Goal: Information Seeking & Learning: Learn about a topic

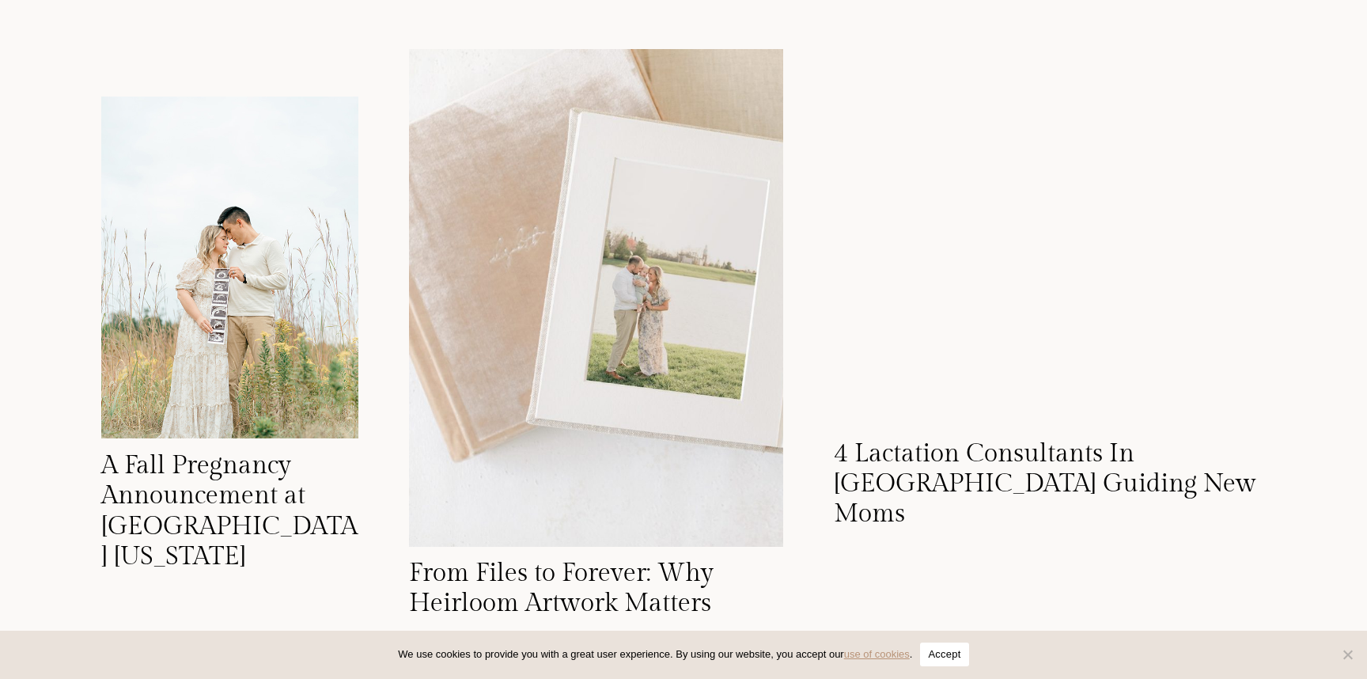
scroll to position [9735, 0]
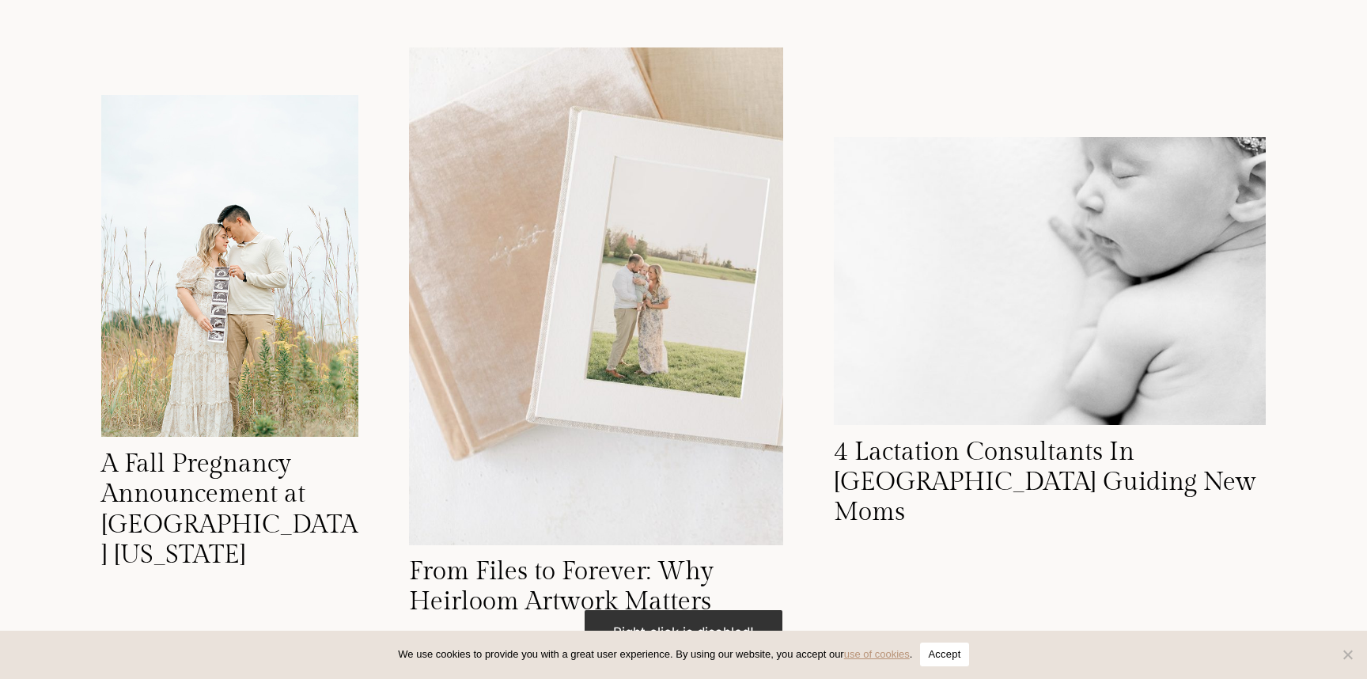
click at [953, 657] on button "Accept" at bounding box center [944, 654] width 48 height 24
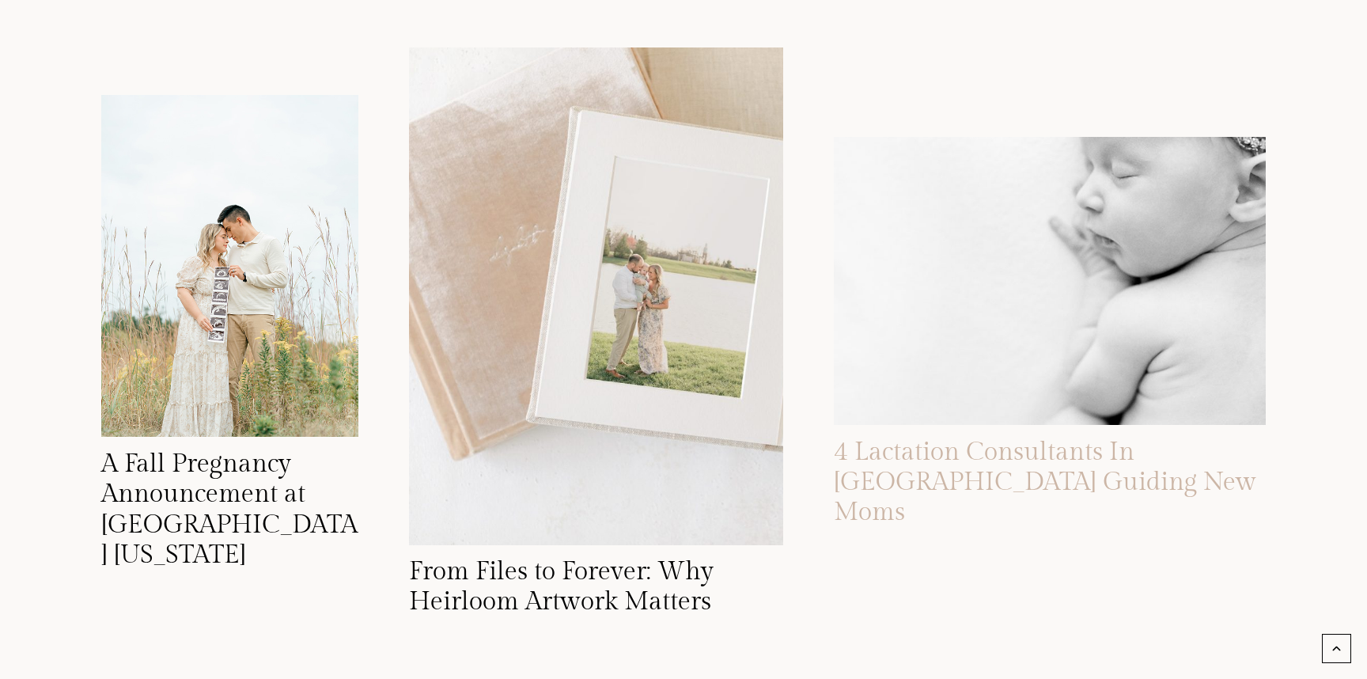
click at [911, 483] on link "4 Lactation Consultants In Indianapolis Guiding New Moms" at bounding box center [1045, 482] width 422 height 91
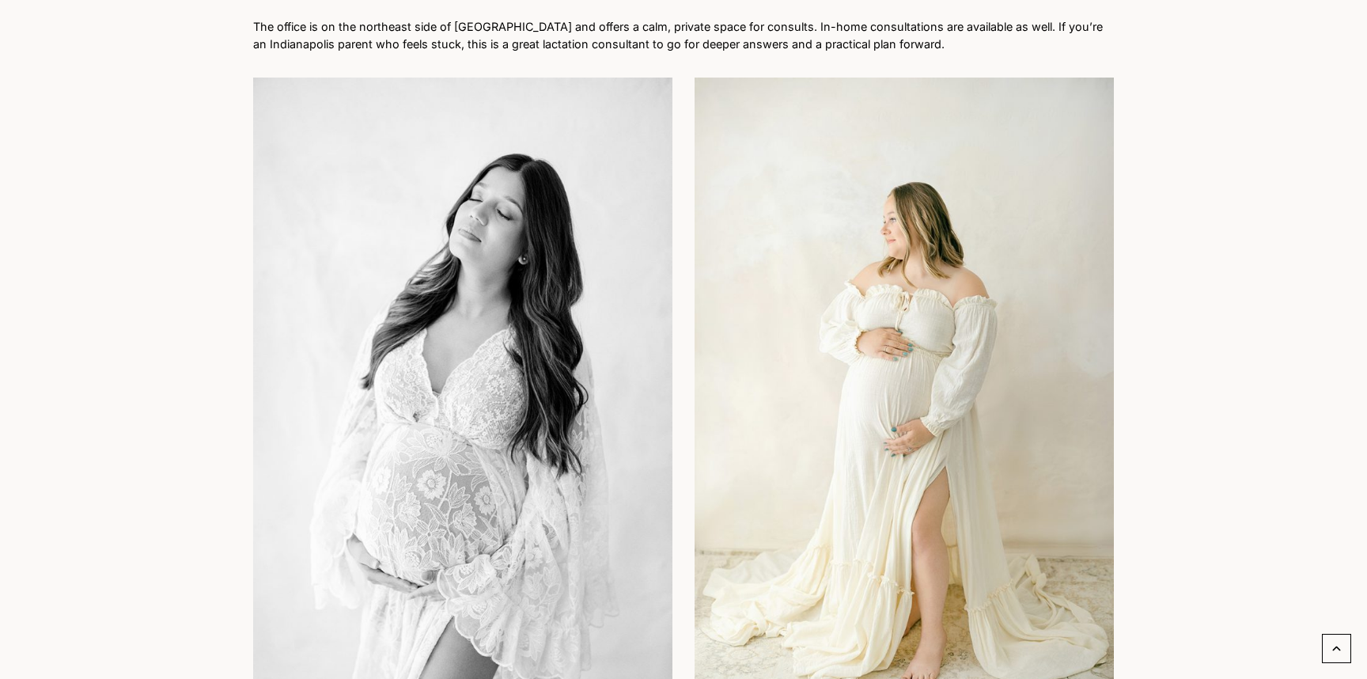
scroll to position [2774, 0]
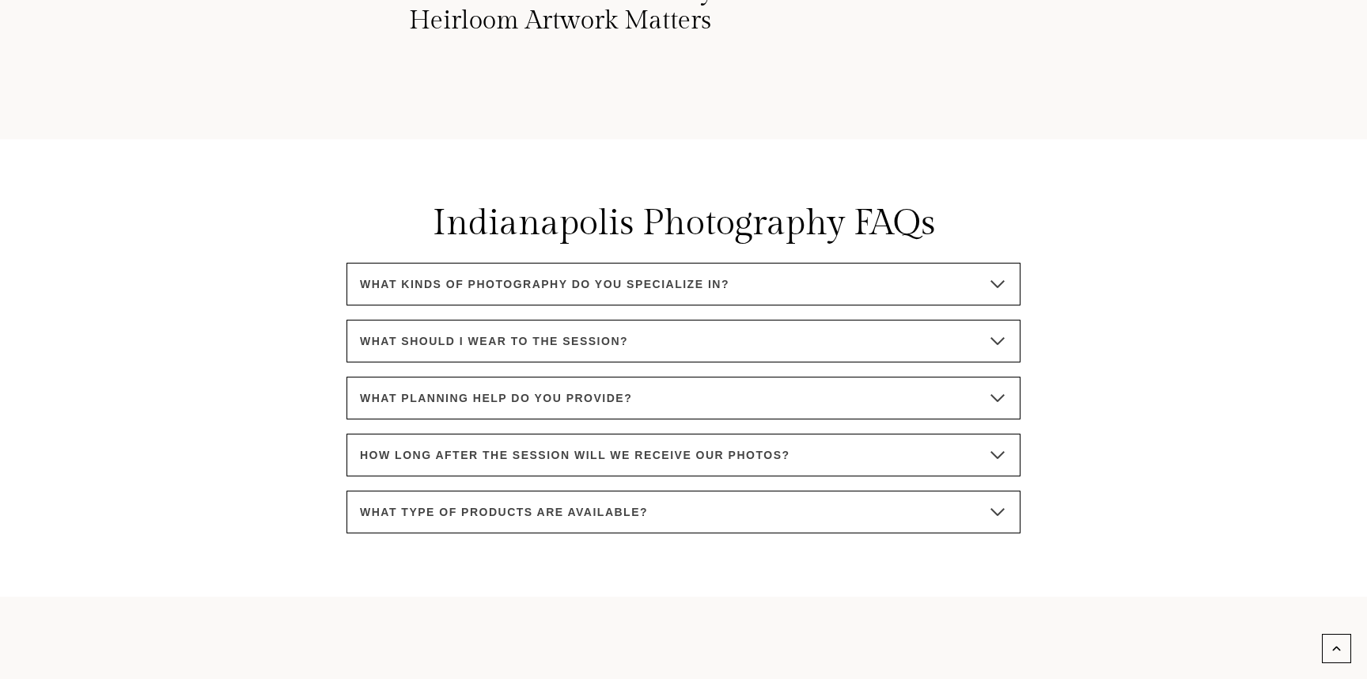
scroll to position [10371, 0]
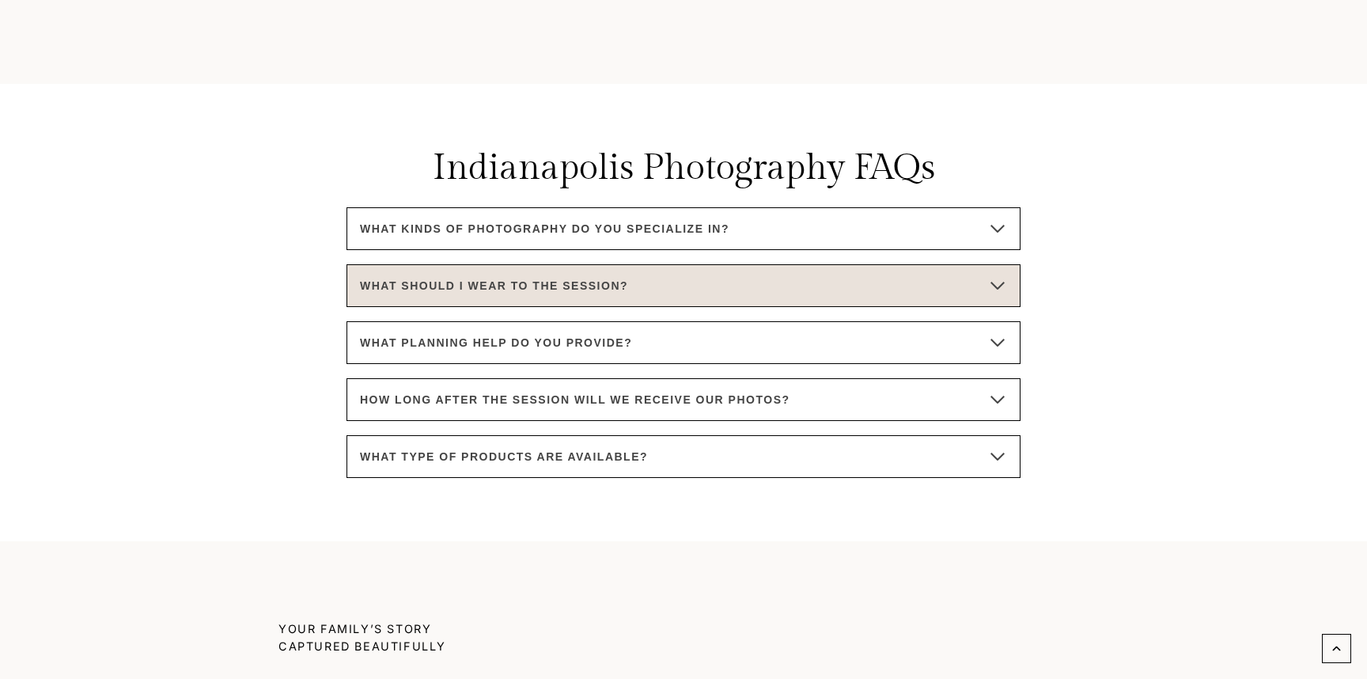
click at [859, 264] on button "What should I wear to the session?" at bounding box center [684, 285] width 674 height 43
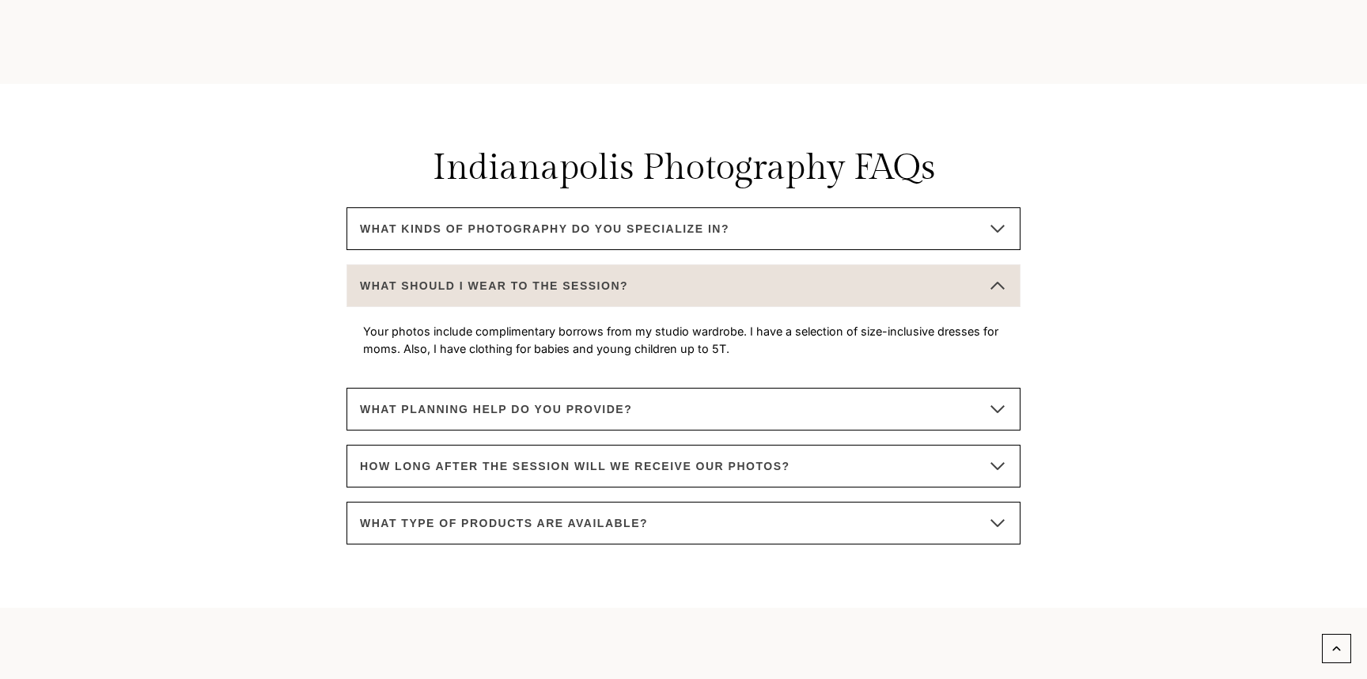
click at [859, 267] on button "What should I wear to the session?" at bounding box center [684, 285] width 674 height 43
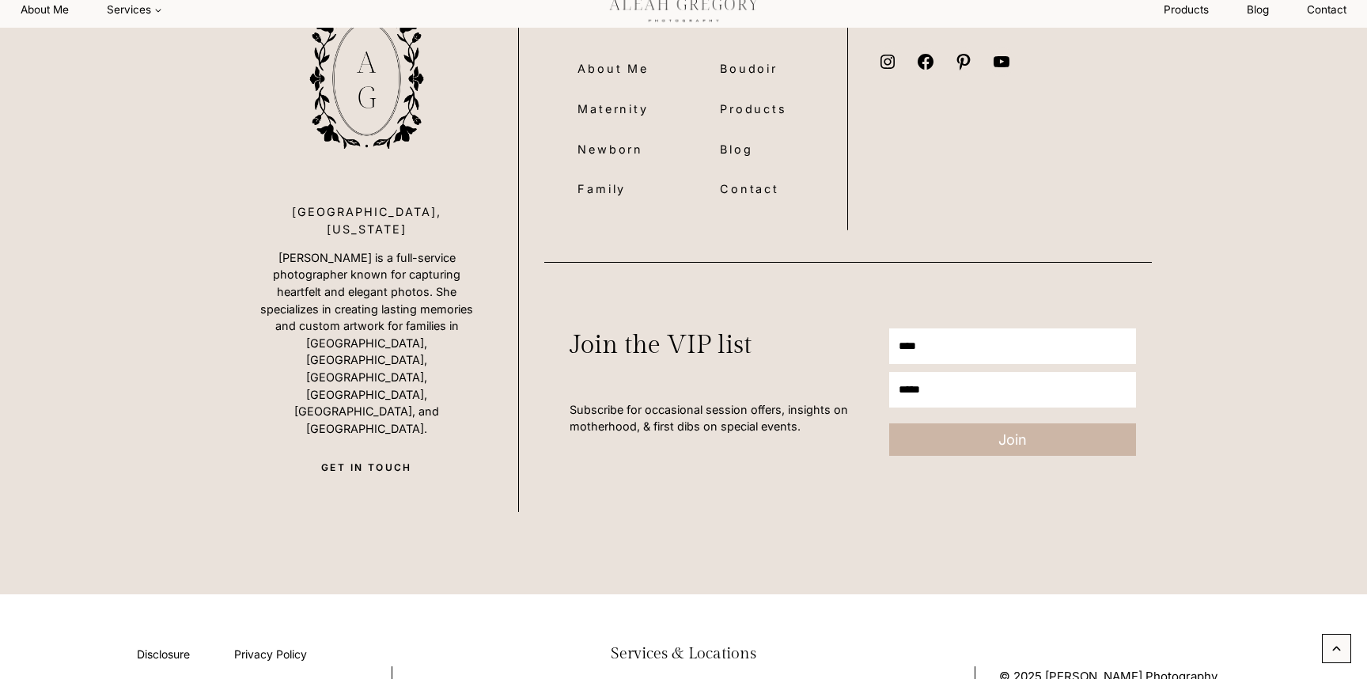
scroll to position [11992, 0]
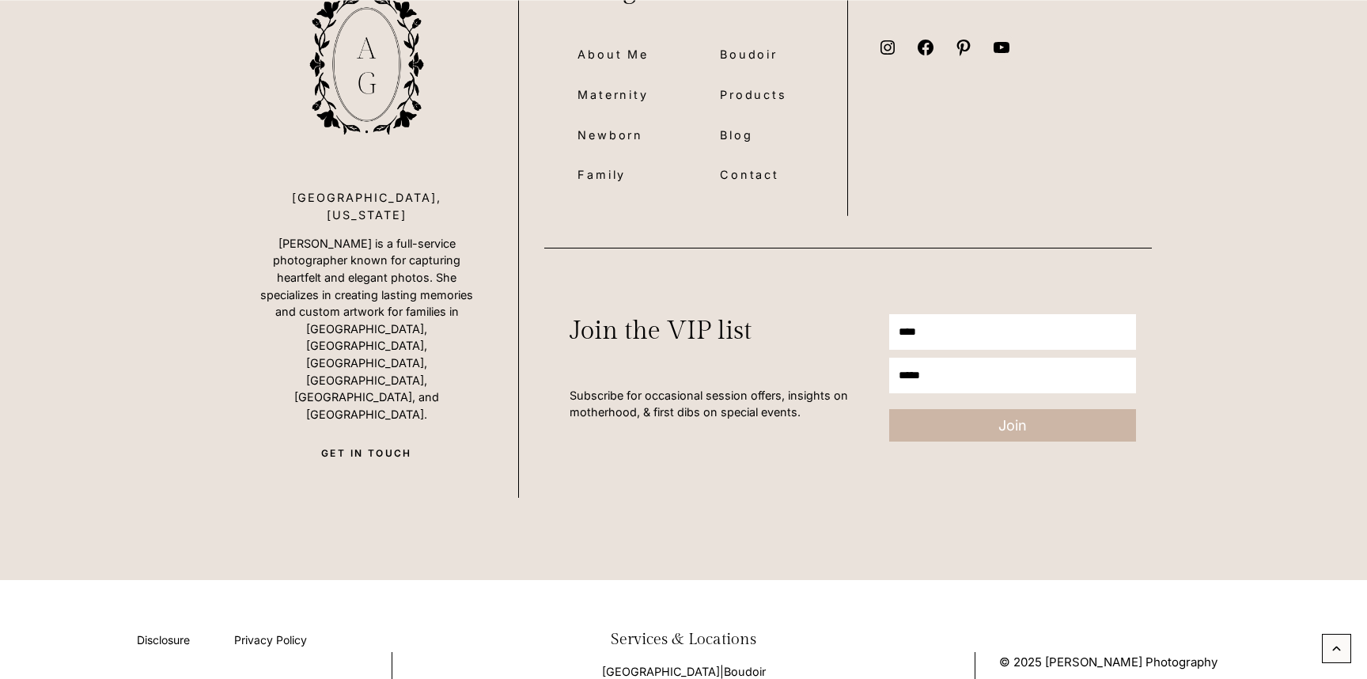
click at [404, 96] on img at bounding box center [366, 64] width 227 height 227
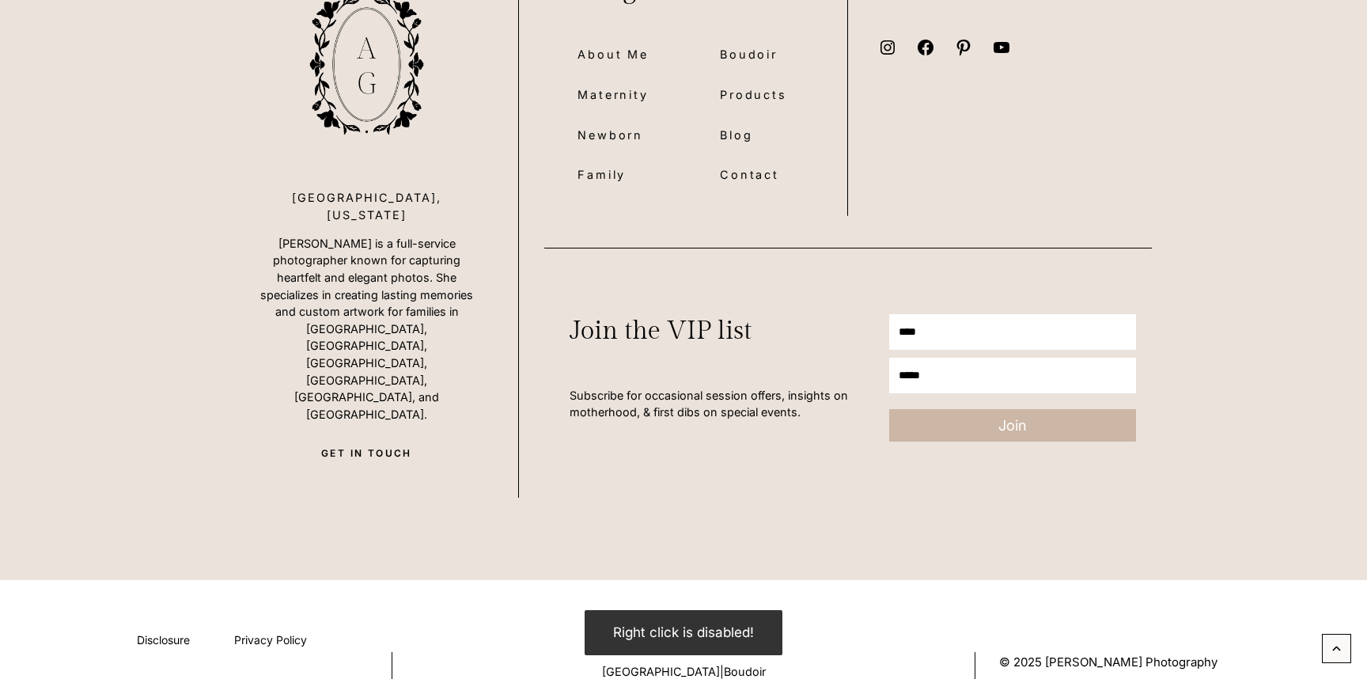
click at [184, 580] on div at bounding box center [683, 599] width 1215 height 38
click at [223, 662] on link "Sitemap" at bounding box center [222, 684] width 87 height 44
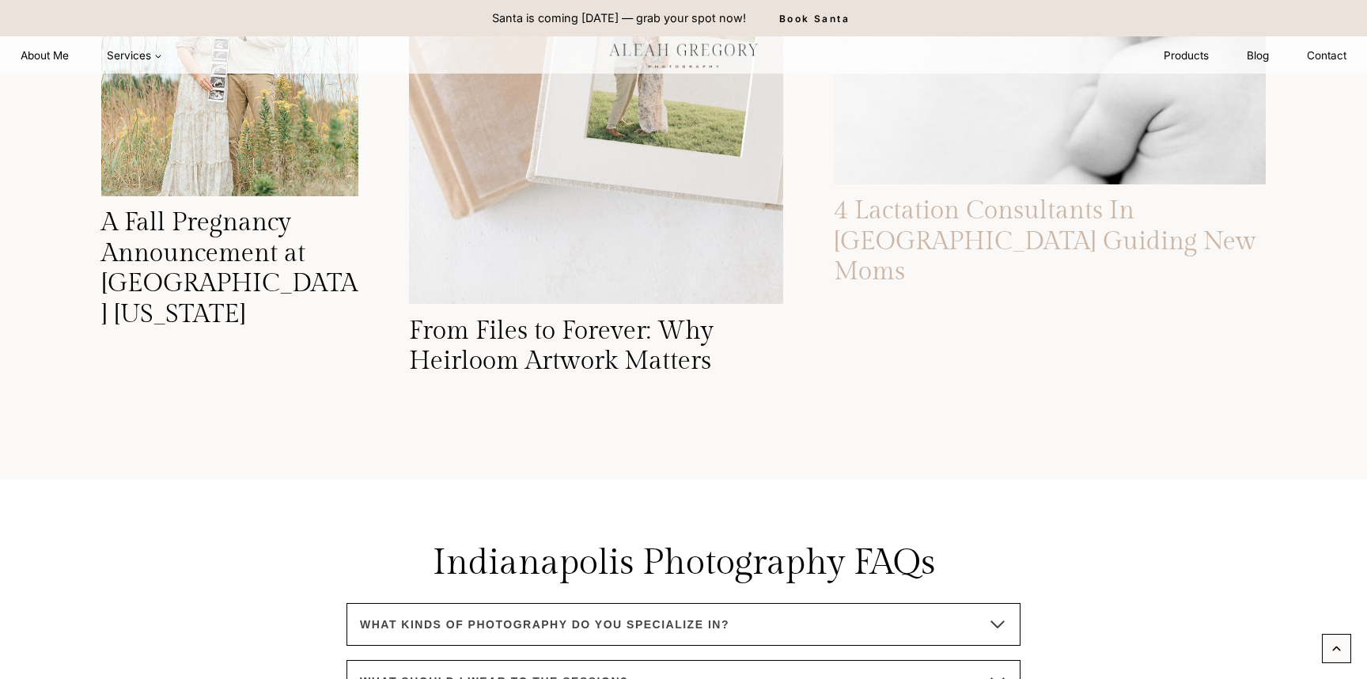
click at [997, 220] on link "4 Lactation Consultants In [GEOGRAPHIC_DATA] Guiding New Moms" at bounding box center [1045, 240] width 422 height 91
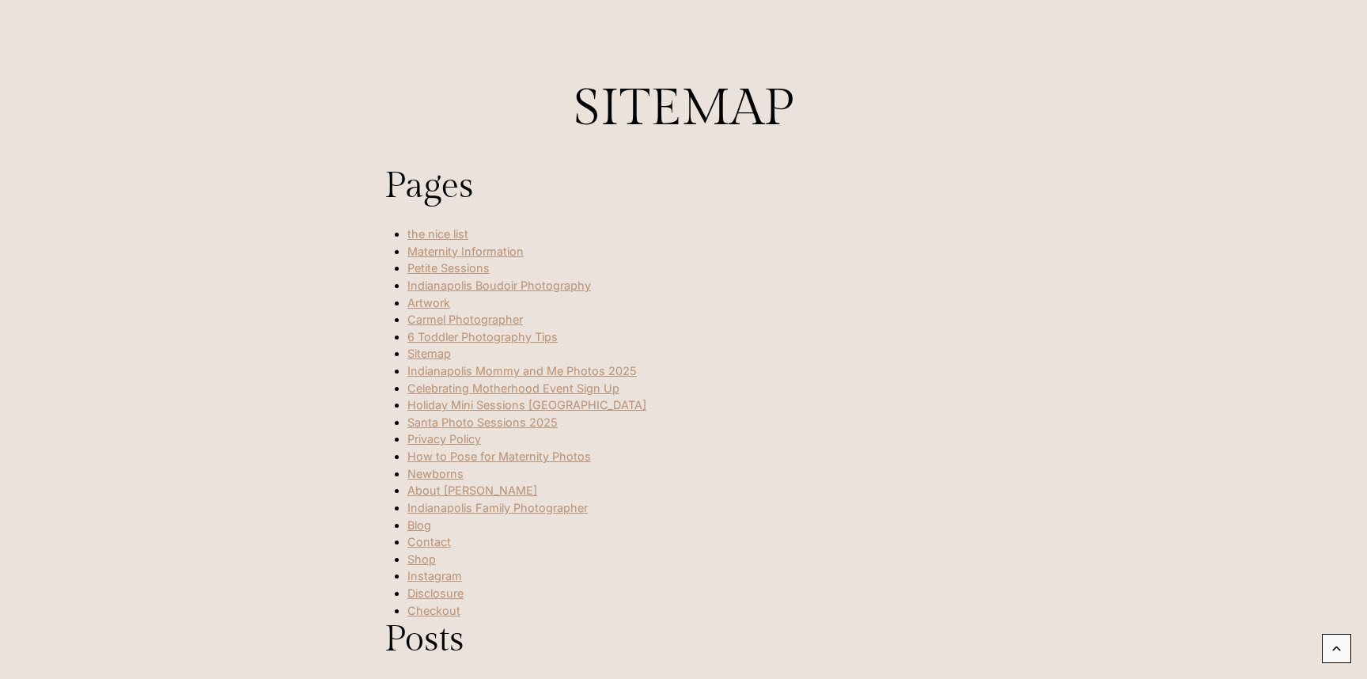
scroll to position [179, 0]
click at [462, 263] on link "Petite Sessions" at bounding box center [448, 262] width 82 height 13
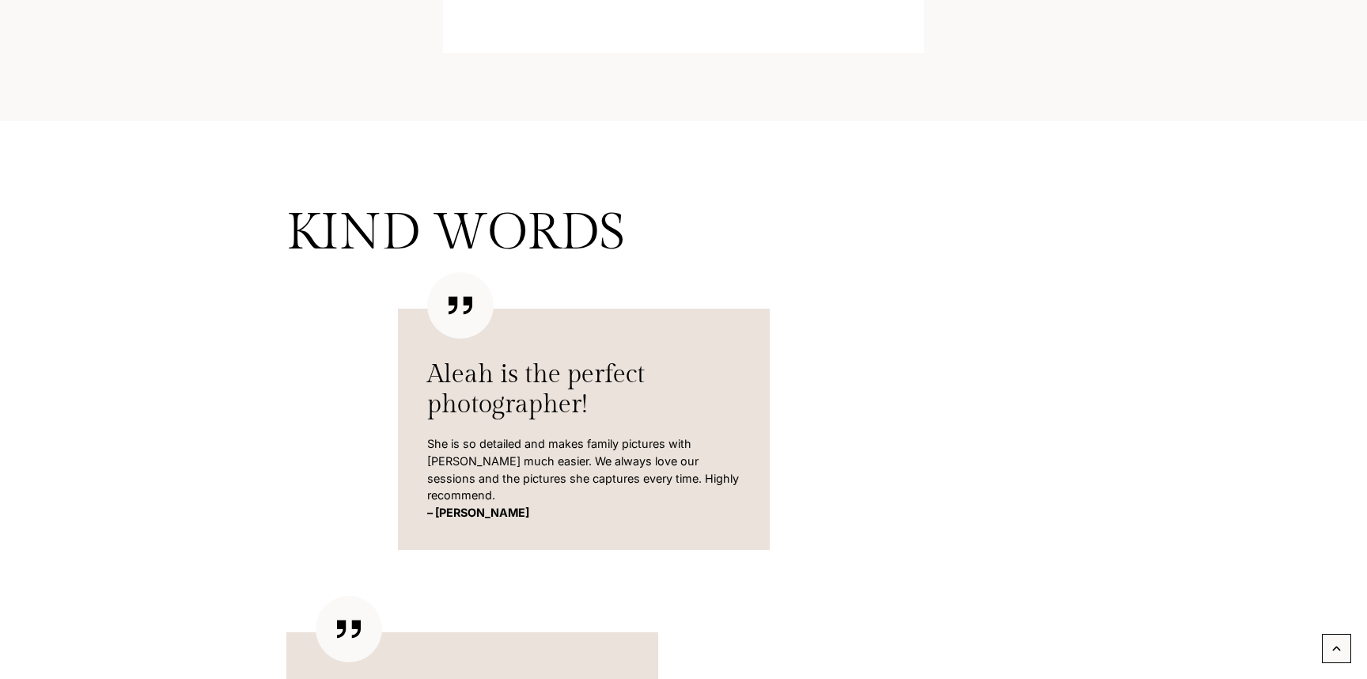
scroll to position [1692, 0]
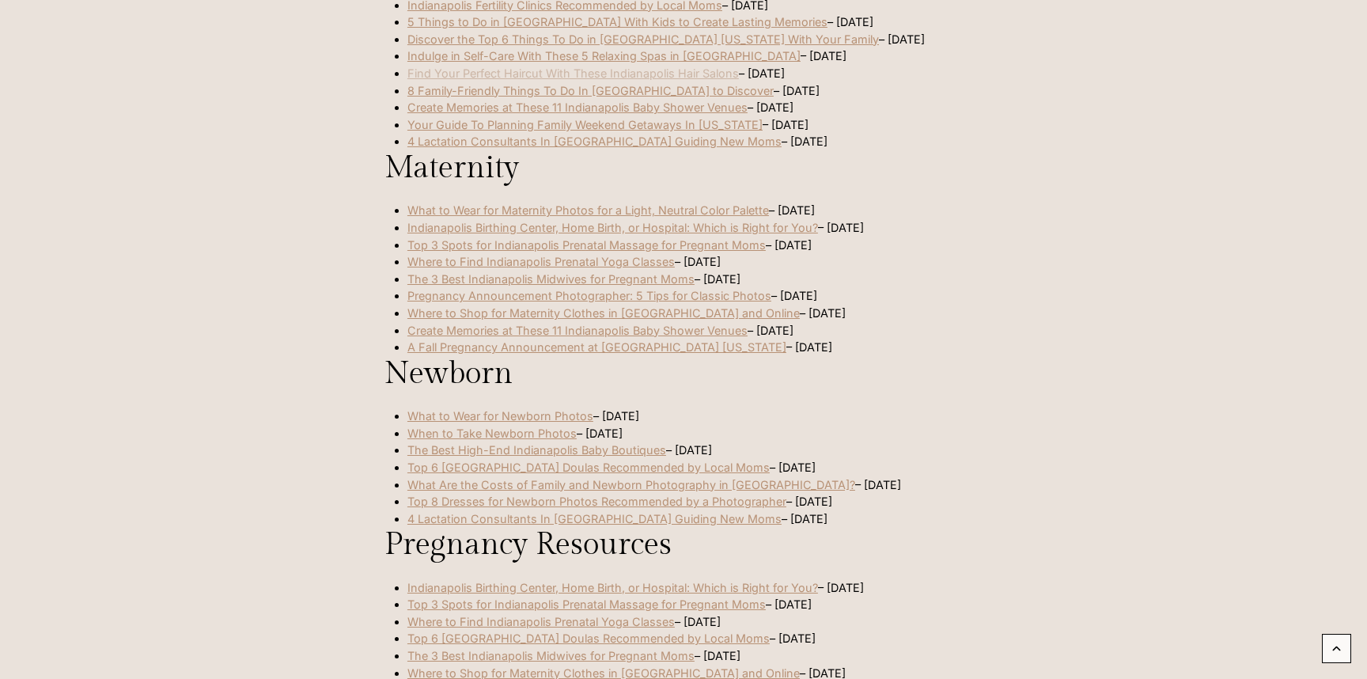
scroll to position [1475, 0]
click at [434, 476] on link "What Are the Costs of Family and Newborn Photography in Indianapolis?" at bounding box center [631, 482] width 448 height 13
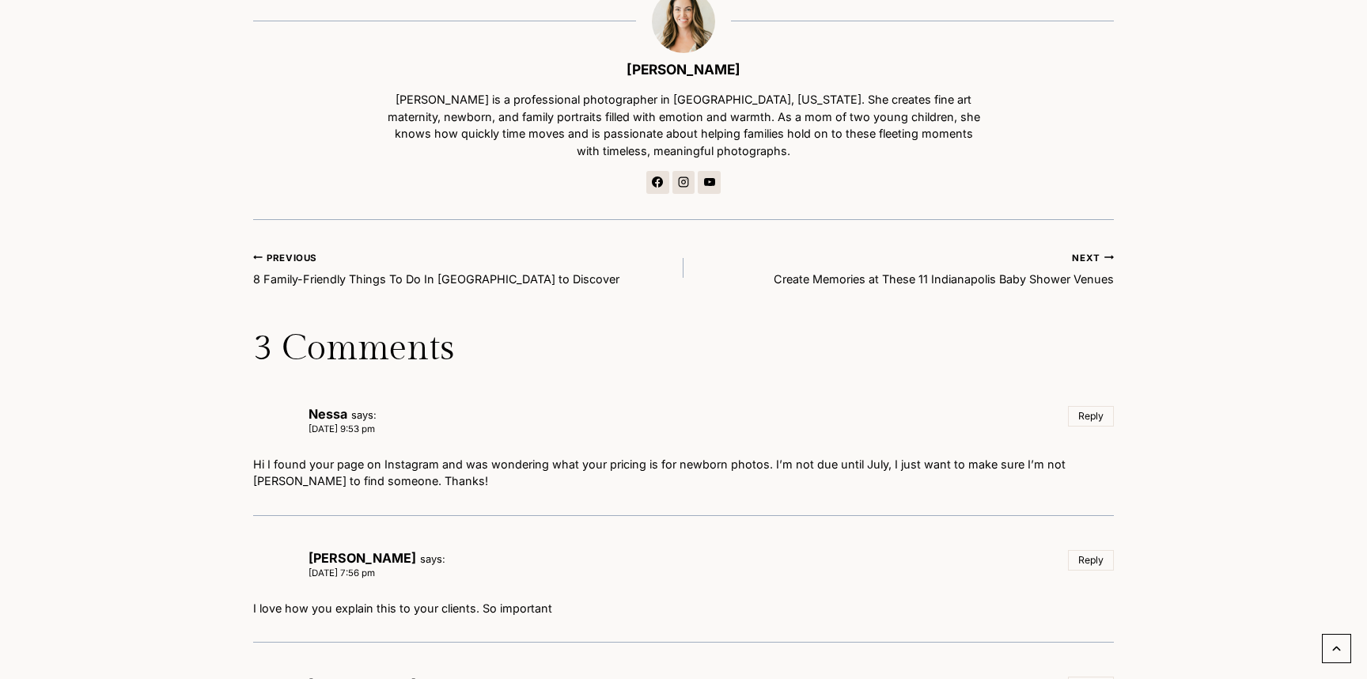
scroll to position [6150, 0]
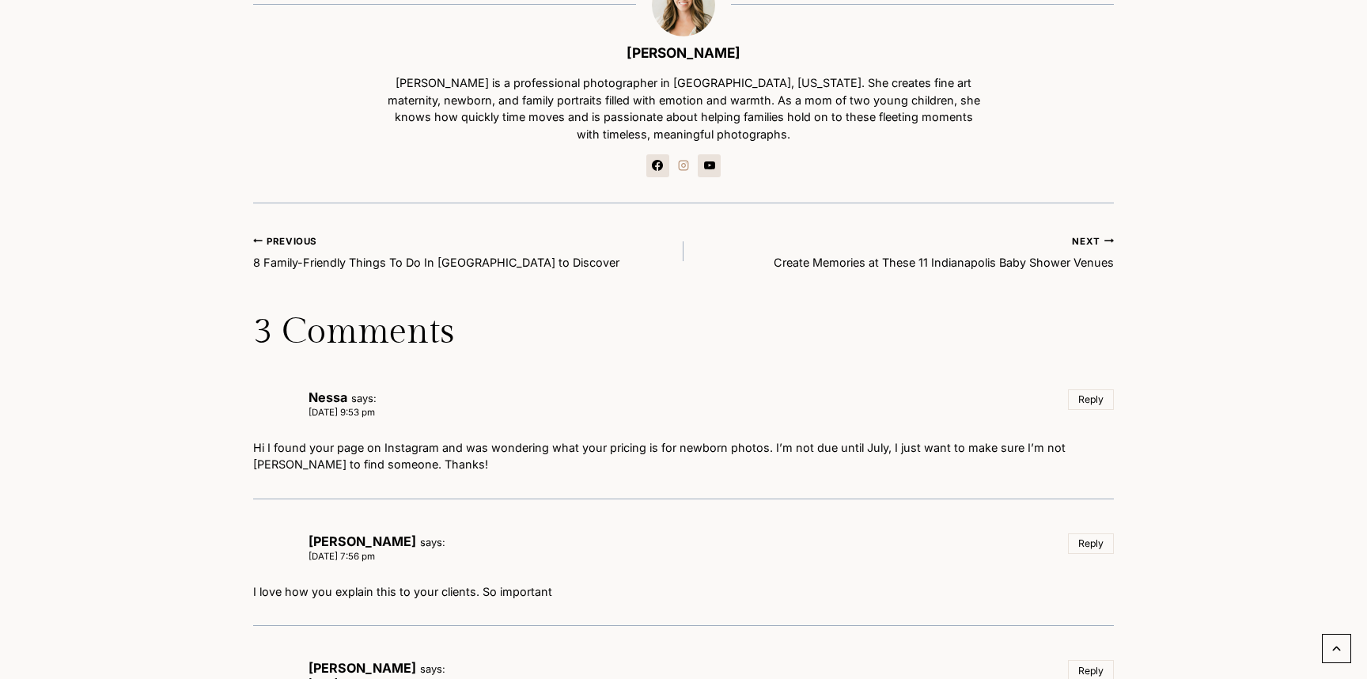
click at [687, 160] on icon "Instagram" at bounding box center [683, 165] width 11 height 11
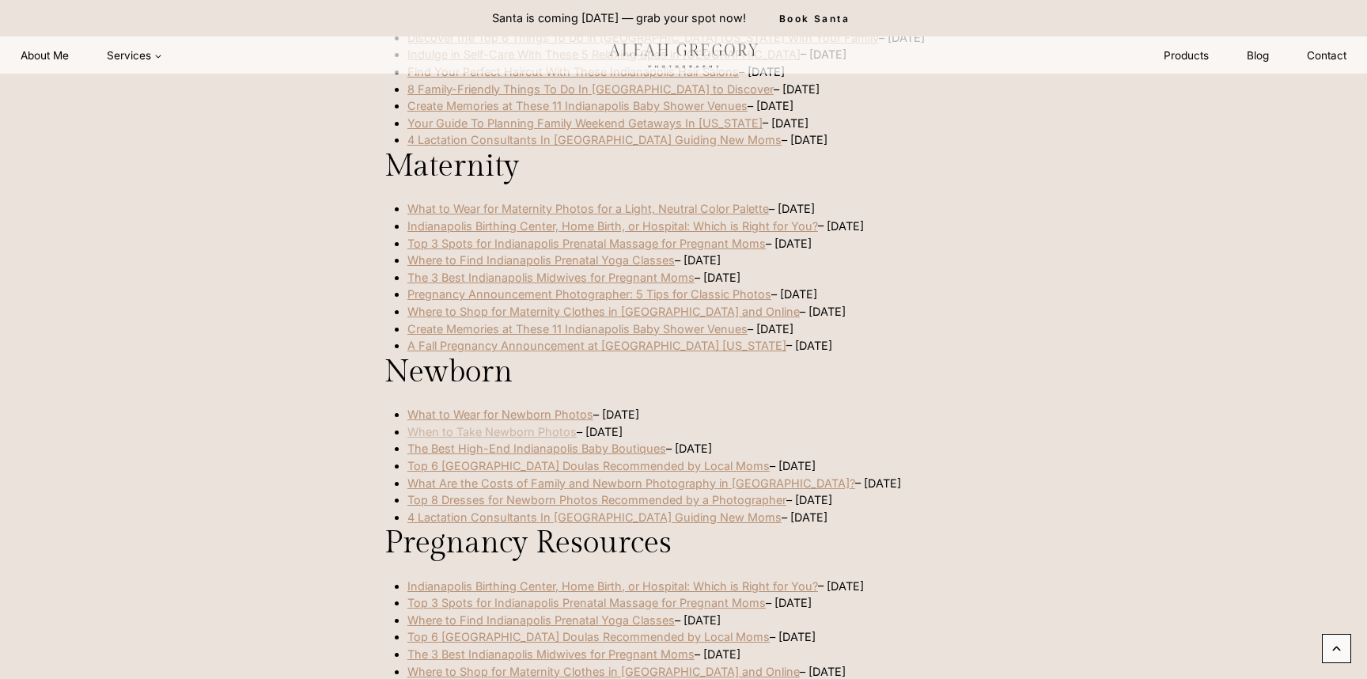
click at [546, 425] on link "When to Take Newborn Photos" at bounding box center [491, 431] width 169 height 13
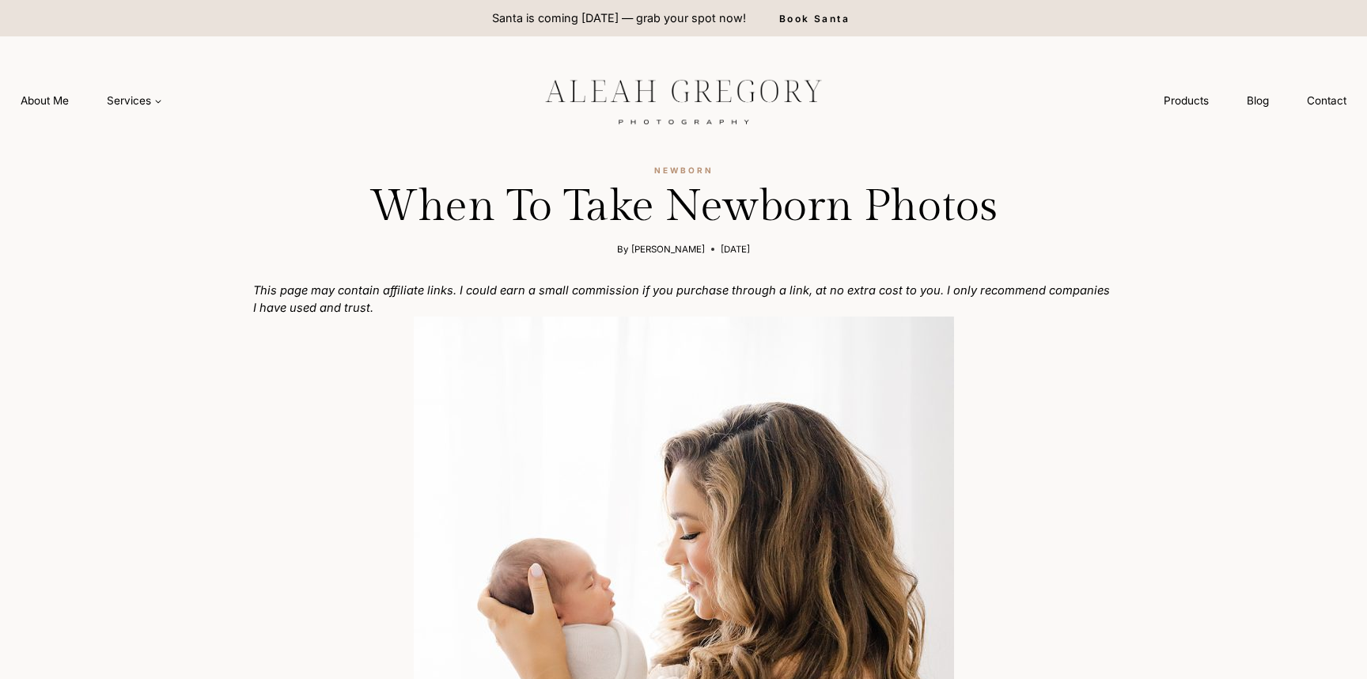
click at [48, 85] on div "About Me Services Expand Maternity Newborn Family Boudoir Petite Sessions" at bounding box center [92, 100] width 180 height 127
click at [48, 102] on link "About Me" at bounding box center [45, 100] width 86 height 29
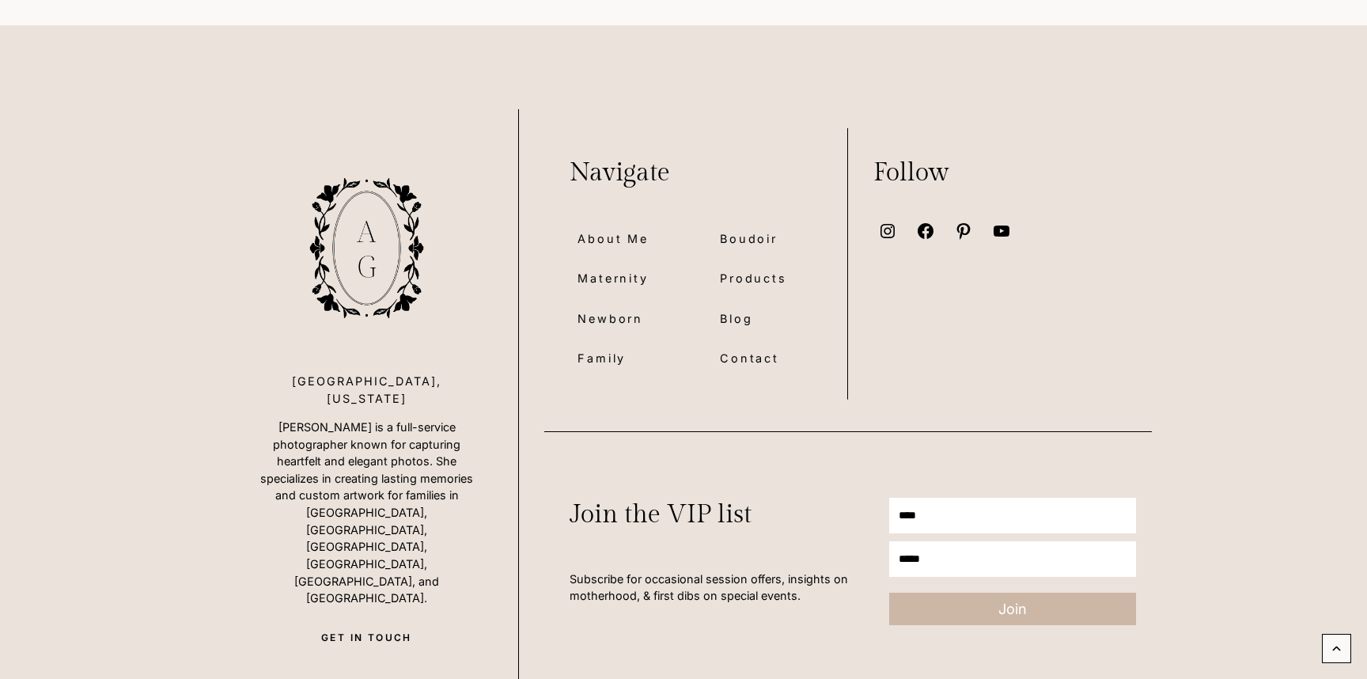
scroll to position [7014, 0]
click at [888, 220] on icon at bounding box center [887, 230] width 21 height 21
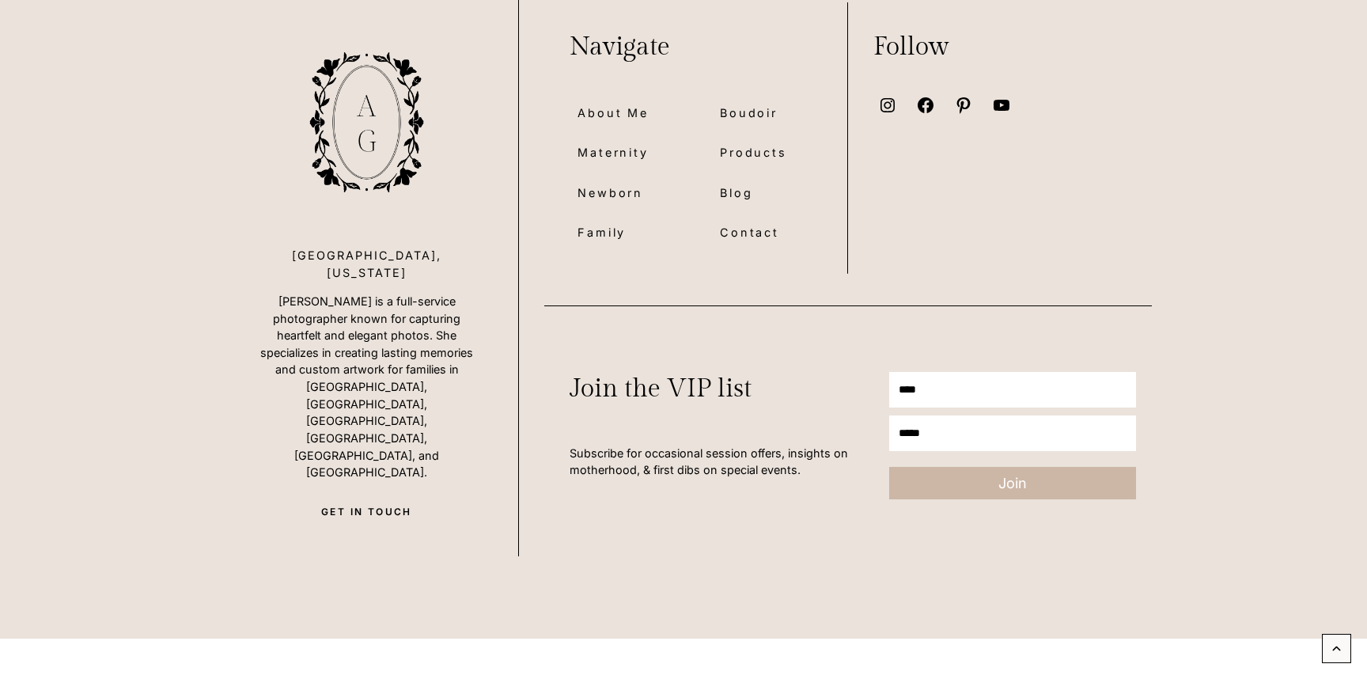
scroll to position [7180, 0]
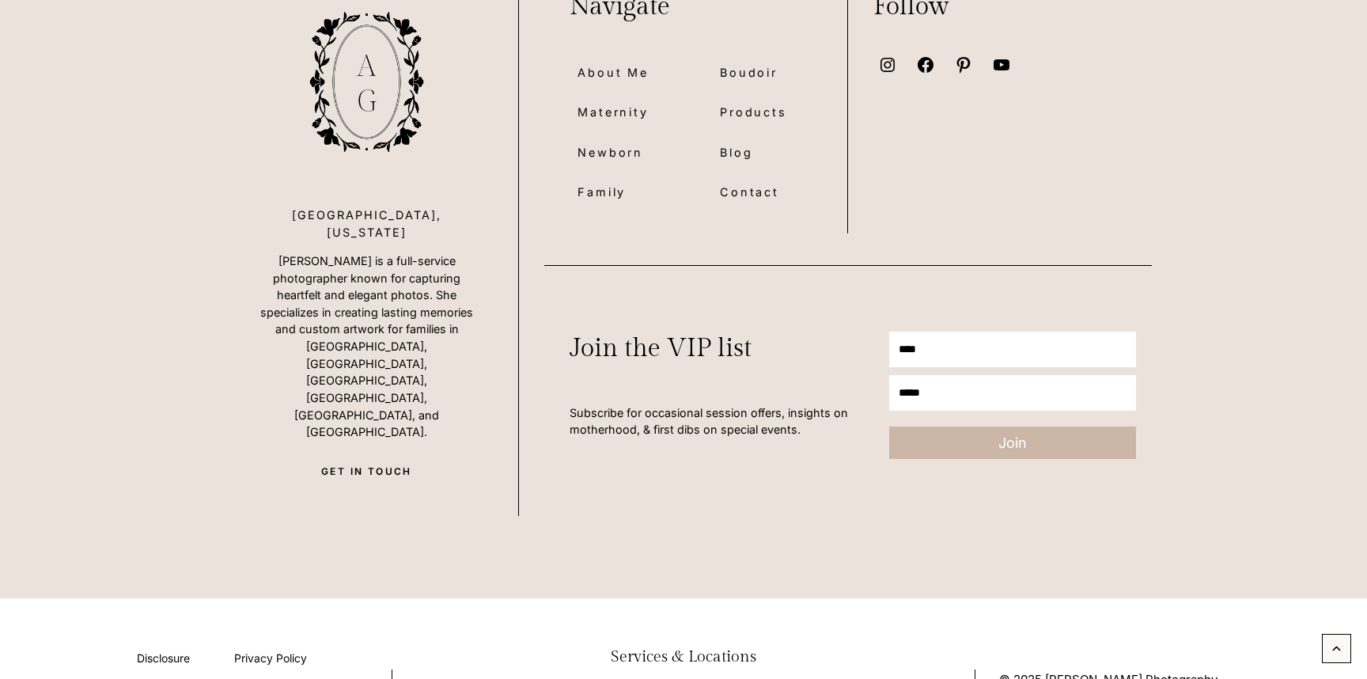
click at [1043, 671] on p "© 2025 [PERSON_NAME] Photography" at bounding box center [1145, 680] width 292 height 18
click at [169, 636] on link "Disclosure" at bounding box center [163, 658] width 97 height 44
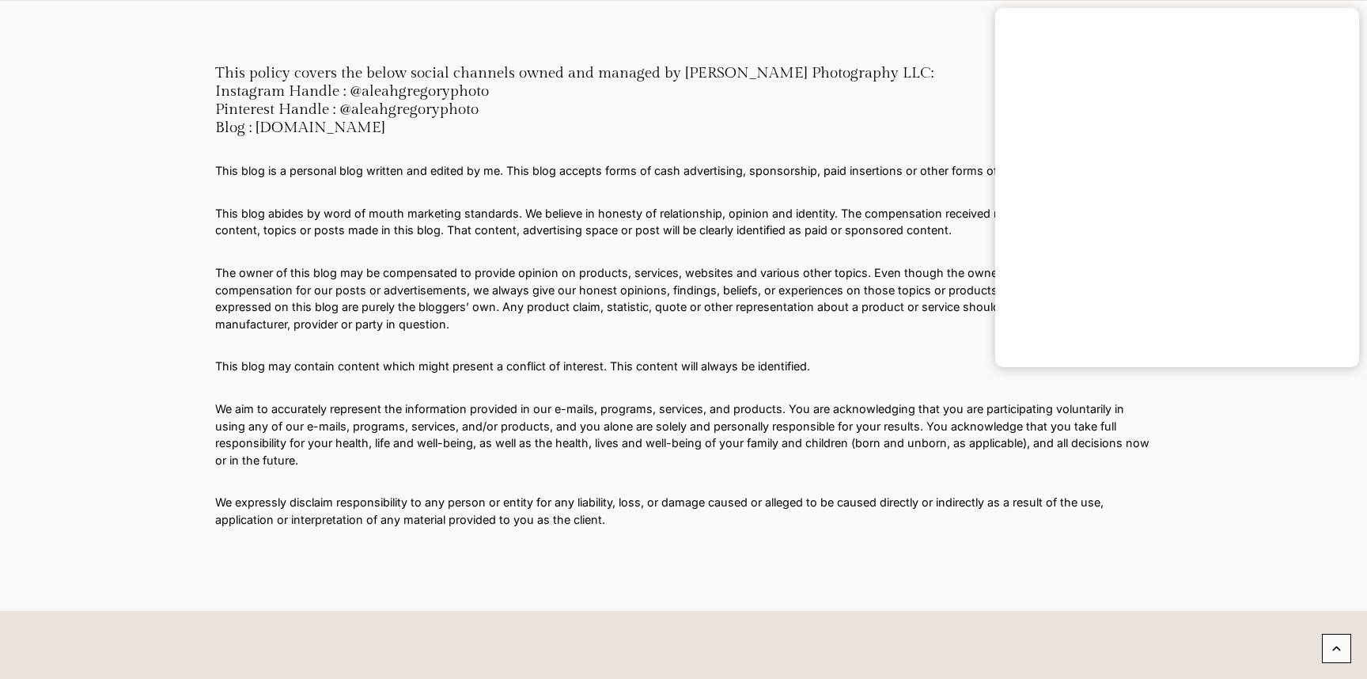
click at [649, 186] on div "This policy covers the below social channels owned and managed by [PERSON_NAME]…" at bounding box center [683, 296] width 937 height 464
